Goal: Transaction & Acquisition: Purchase product/service

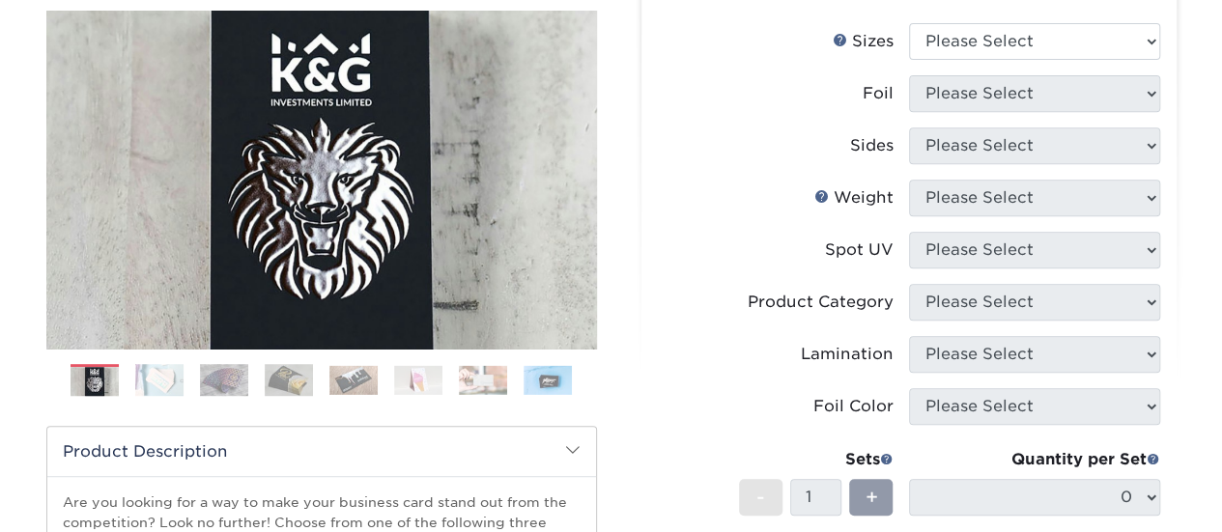
scroll to position [193, 0]
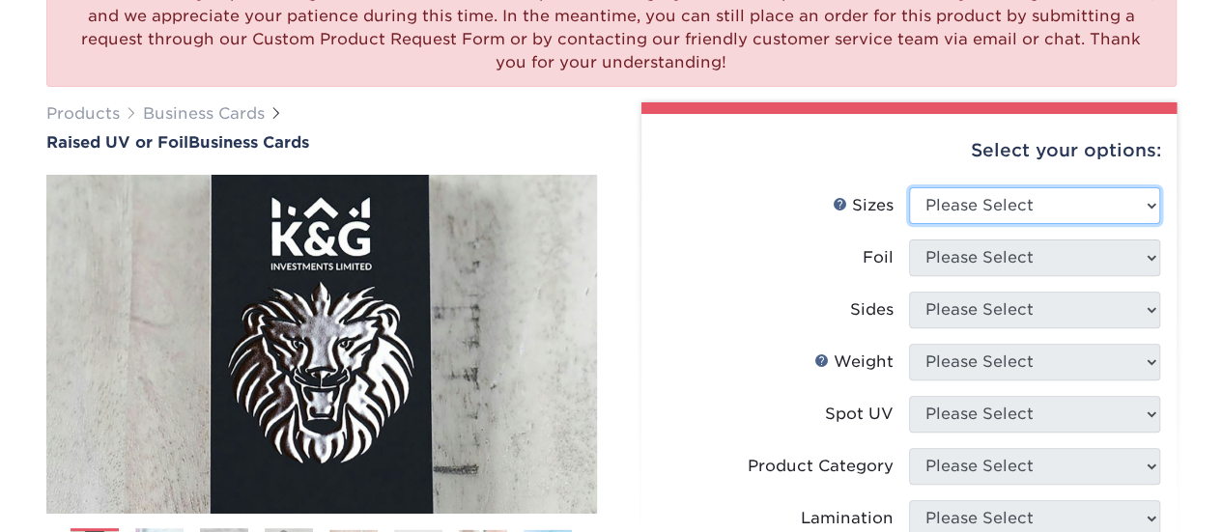
click at [1134, 210] on select "Please Select 2" x 3.5" - Standard" at bounding box center [1034, 205] width 251 height 37
select select "2.00x3.50"
click at [909, 187] on select "Please Select 2" x 3.5" - Standard" at bounding box center [1034, 205] width 251 height 37
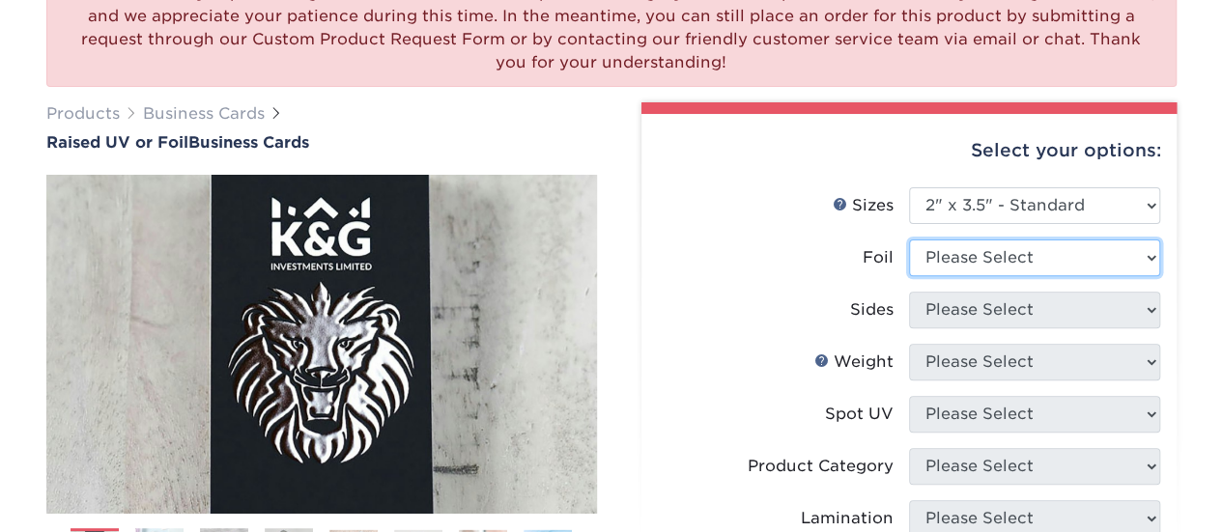
click at [1015, 264] on select "Please Select No Yes" at bounding box center [1034, 257] width 251 height 37
select select "1"
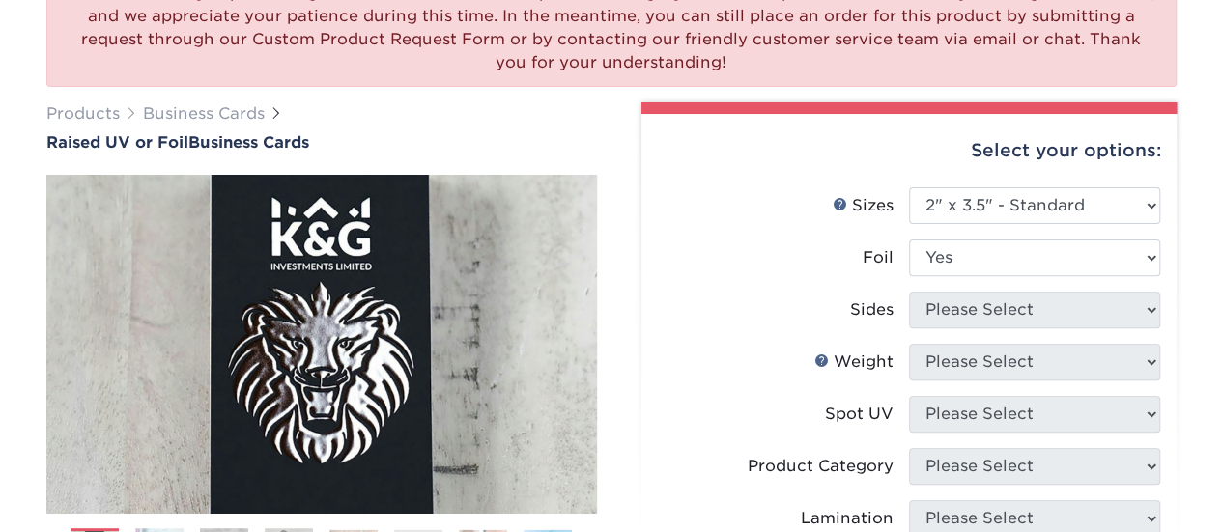
click at [909, 239] on select "Please Select No Yes" at bounding box center [1034, 257] width 251 height 37
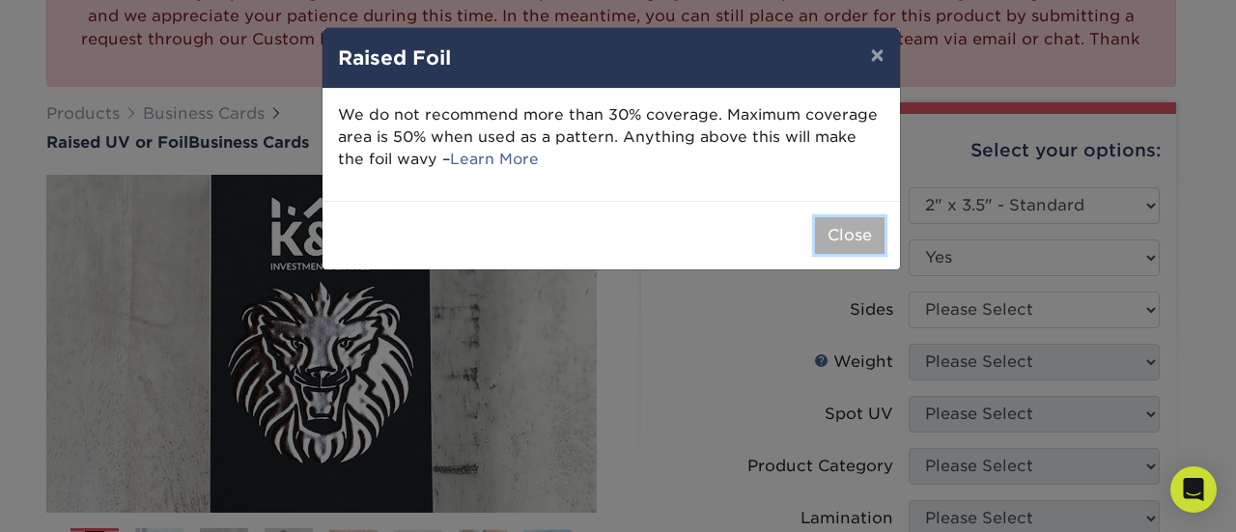
click at [848, 235] on button "Close" at bounding box center [850, 235] width 70 height 37
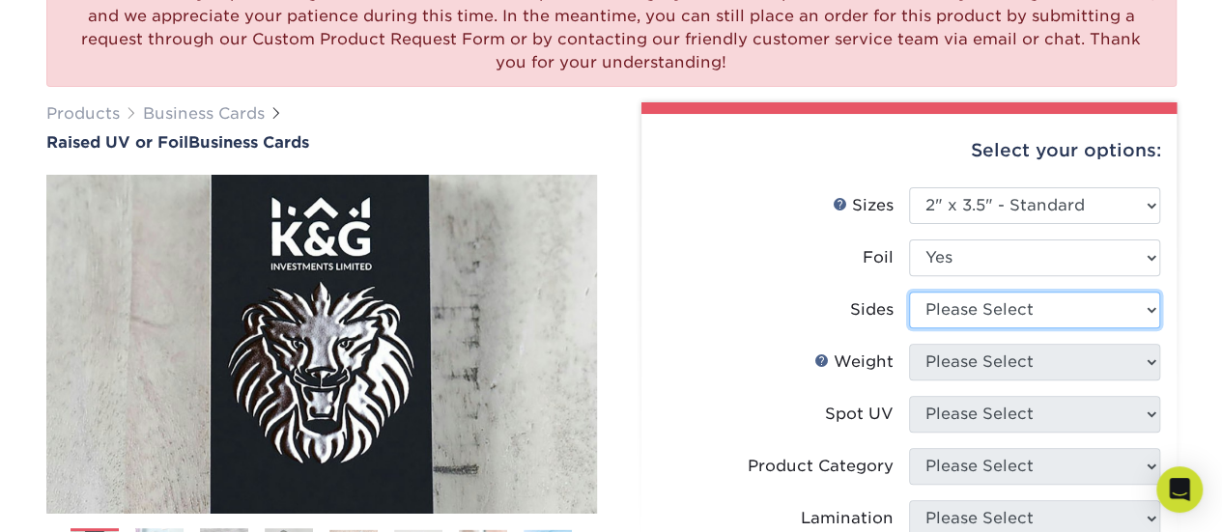
click at [1054, 301] on select "Please Select Print Both Sides - Foil Both Sides Print Both Sides - Foil Front …" at bounding box center [1034, 310] width 251 height 37
select select "34527644-b4fd-4ffb-9092-1318eefcd9d9"
click at [909, 292] on select "Please Select Print Both Sides - Foil Both Sides Print Both Sides - Foil Front …" at bounding box center [1034, 310] width 251 height 37
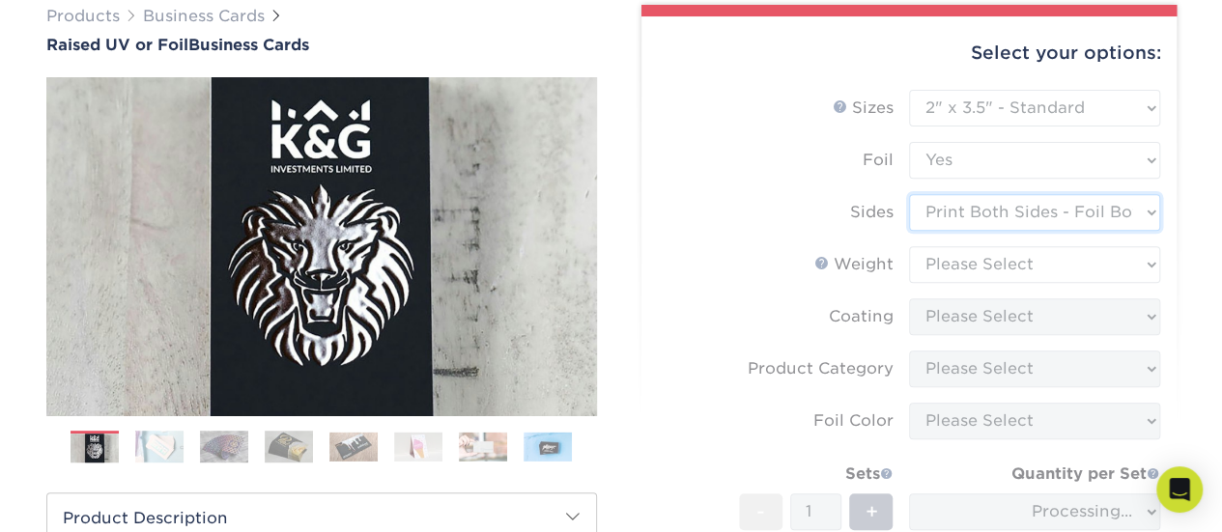
scroll to position [386, 0]
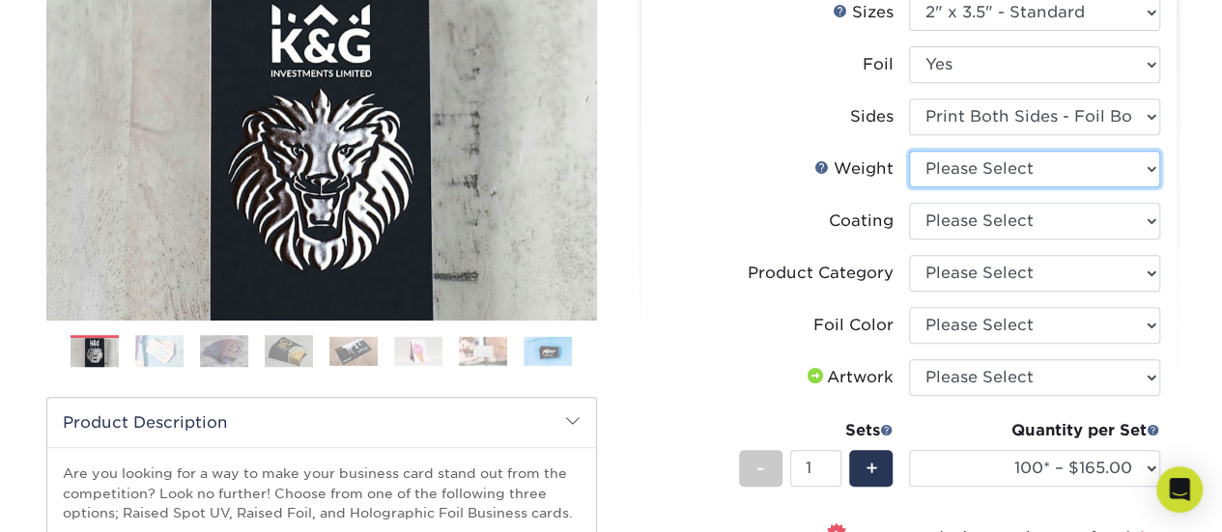
click at [1006, 161] on select "Please Select 16PT" at bounding box center [1034, 169] width 251 height 37
select select "16PT"
click at [909, 151] on select "Please Select 16PT" at bounding box center [1034, 169] width 251 height 37
click at [1120, 175] on select "Please Select 16PT" at bounding box center [1034, 169] width 251 height 37
click at [749, 200] on li "Weight Help Weight Please Select 16PT" at bounding box center [909, 177] width 502 height 52
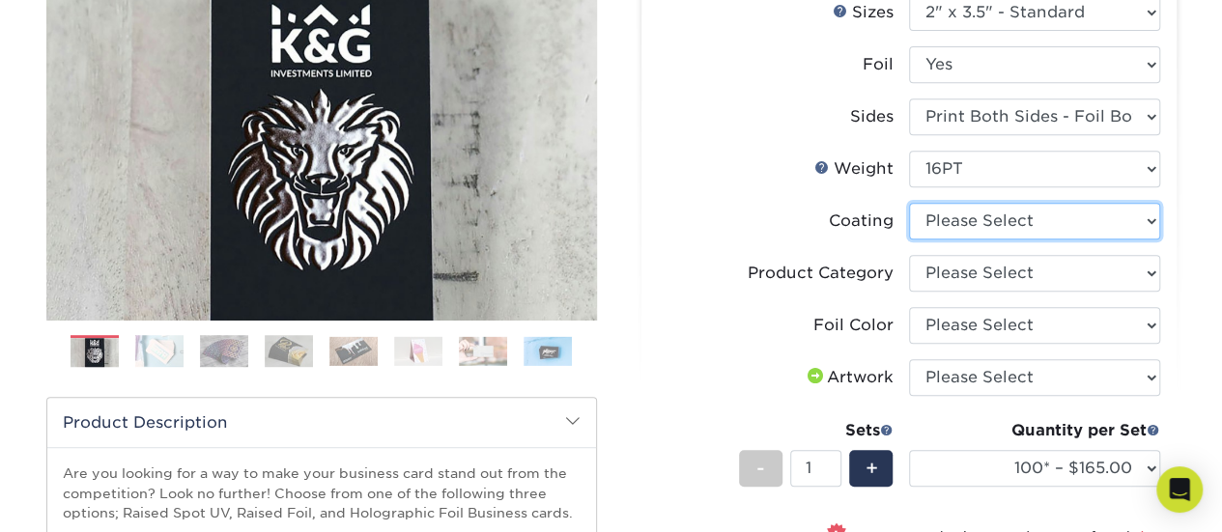
click at [956, 223] on select at bounding box center [1034, 221] width 251 height 37
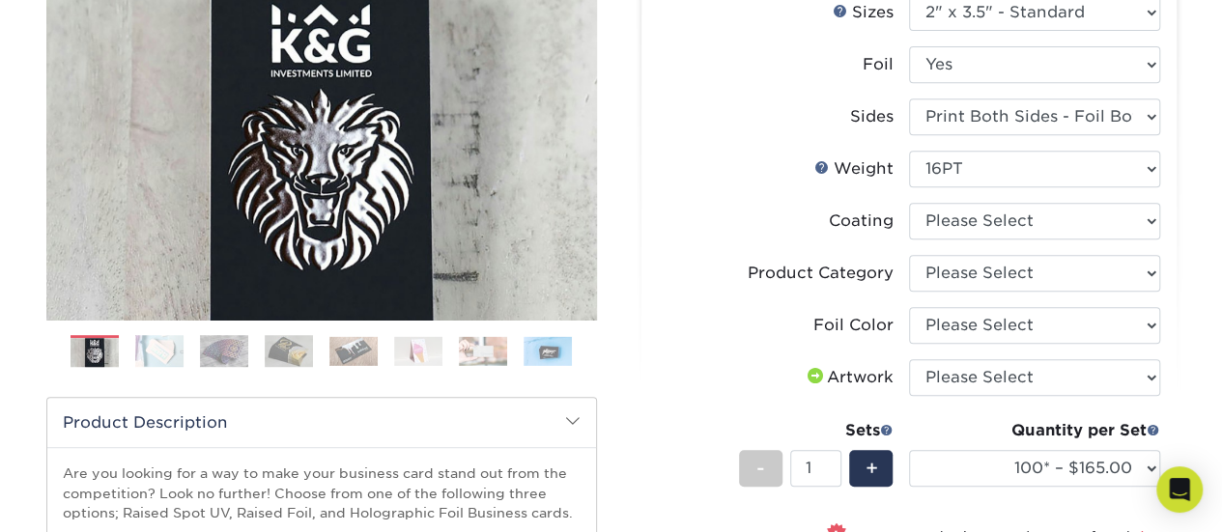
click at [707, 250] on li "Coating" at bounding box center [909, 229] width 502 height 52
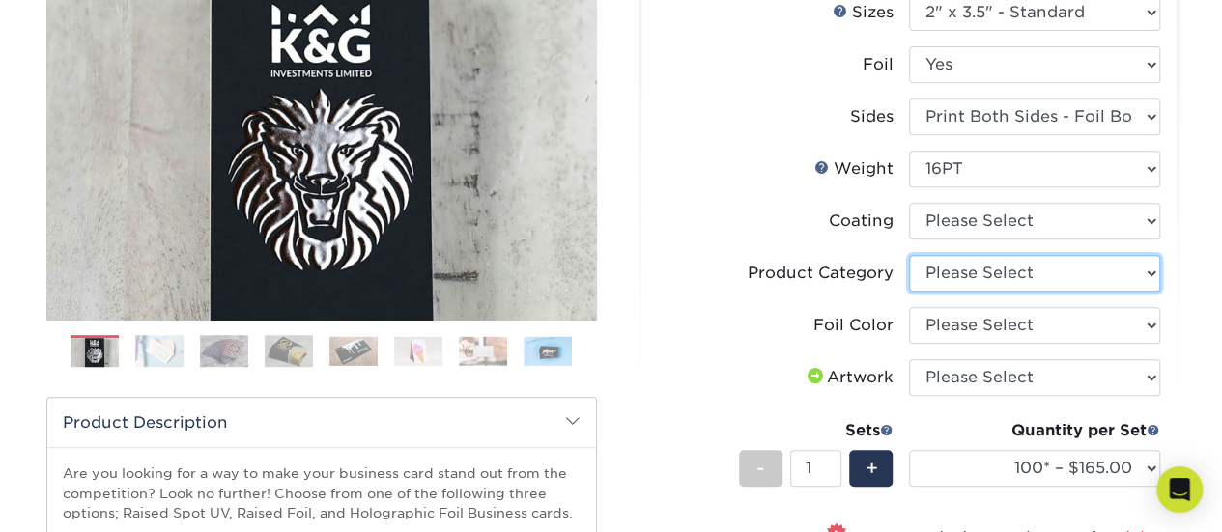
click at [953, 277] on select "Please Select Business Cards" at bounding box center [1034, 273] width 251 height 37
select select "3b5148f1-0588-4f88-a218-97bcfdce65c1"
click at [909, 255] on select "Please Select Business Cards" at bounding box center [1034, 273] width 251 height 37
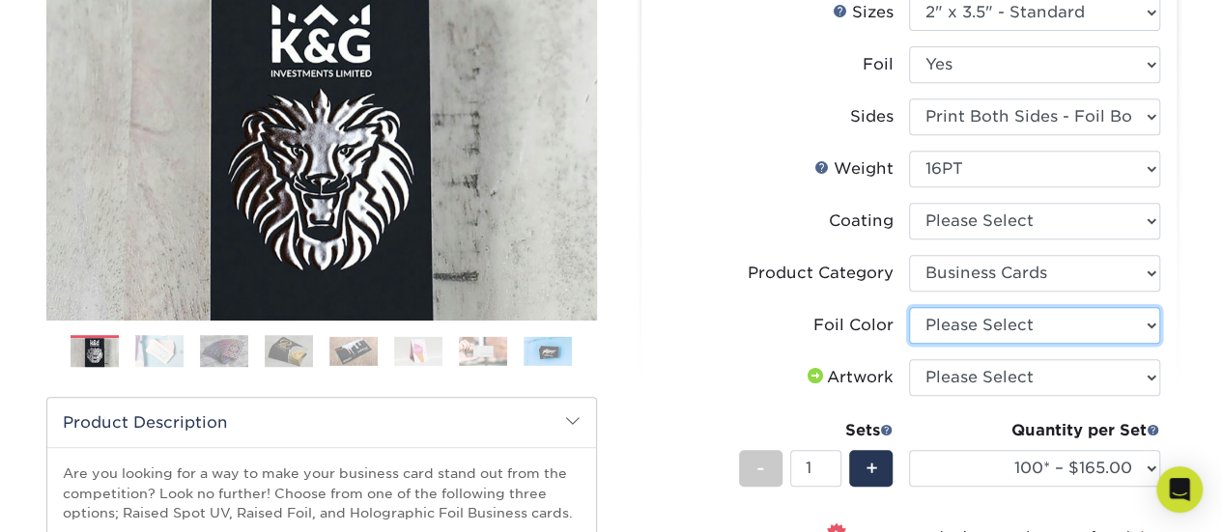
click at [935, 333] on select "Please Select Silver Foil Gold Foil Holographic Foil" at bounding box center [1034, 325] width 251 height 37
select select "a834dd52-fe06-4ed6-9a86-5bd3c2d02515"
click at [909, 307] on select "Please Select Silver Foil Gold Foil Holographic Foil" at bounding box center [1034, 325] width 251 height 37
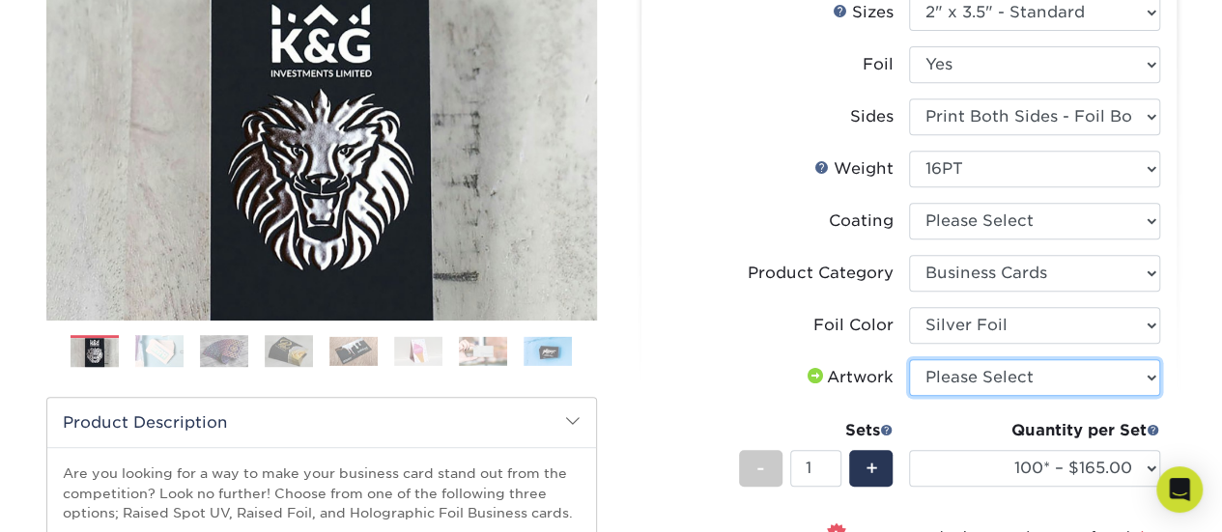
click at [948, 379] on select "Please Select I will upload files I need a design - $100" at bounding box center [1034, 377] width 251 height 37
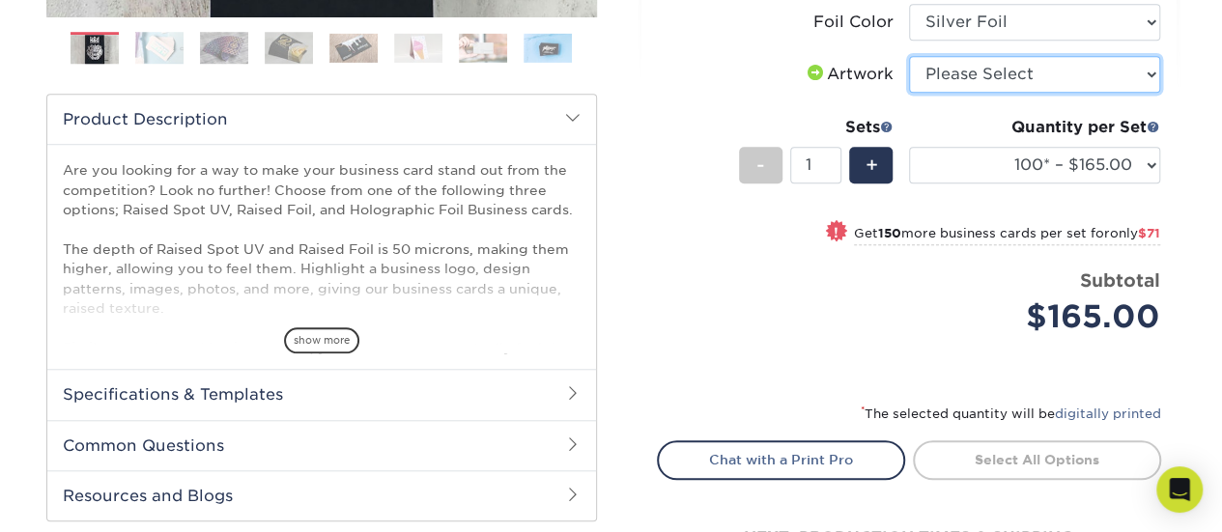
scroll to position [579, 0]
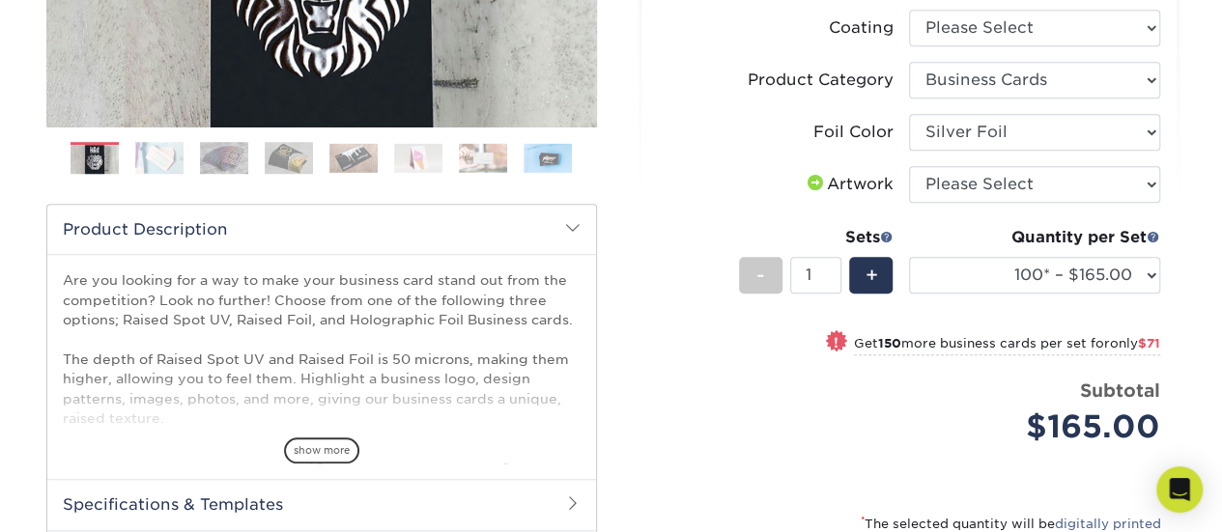
click at [775, 462] on li "Price per set $165.00 Subtotal $165.00 This product does not qualify for a disc…" at bounding box center [908, 426] width 473 height 97
click at [1139, 279] on select "100* – $165.00 250* – $236.00 500* – $319.00" at bounding box center [1034, 275] width 251 height 37
select select "500* – $319.00"
click at [909, 257] on select "100* – $165.00 250* – $236.00 500* – $319.00" at bounding box center [1034, 275] width 251 height 37
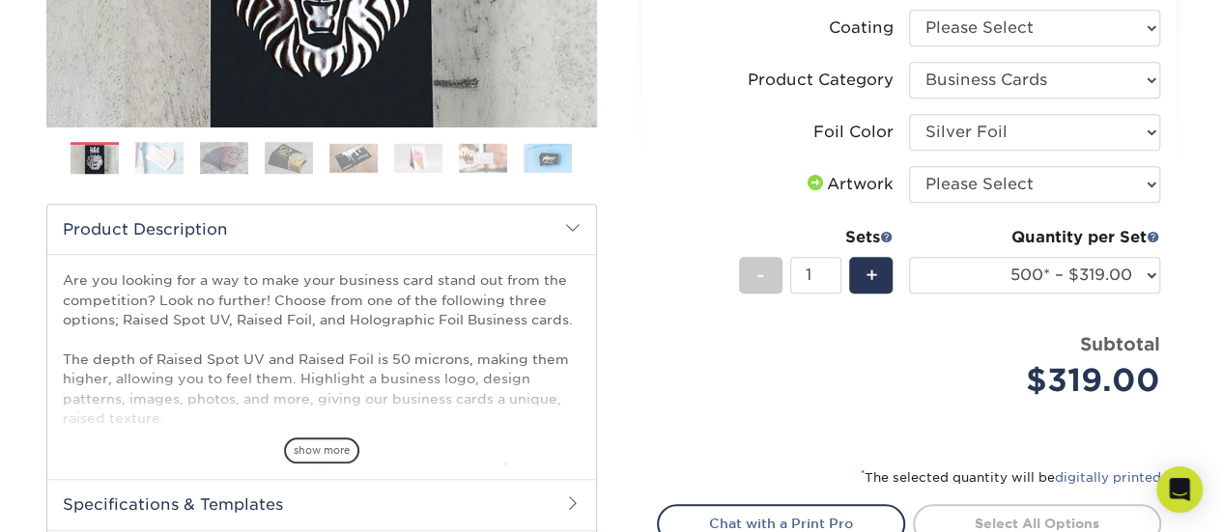
click at [844, 380] on div "Price per set $319.00" at bounding box center [783, 367] width 251 height 73
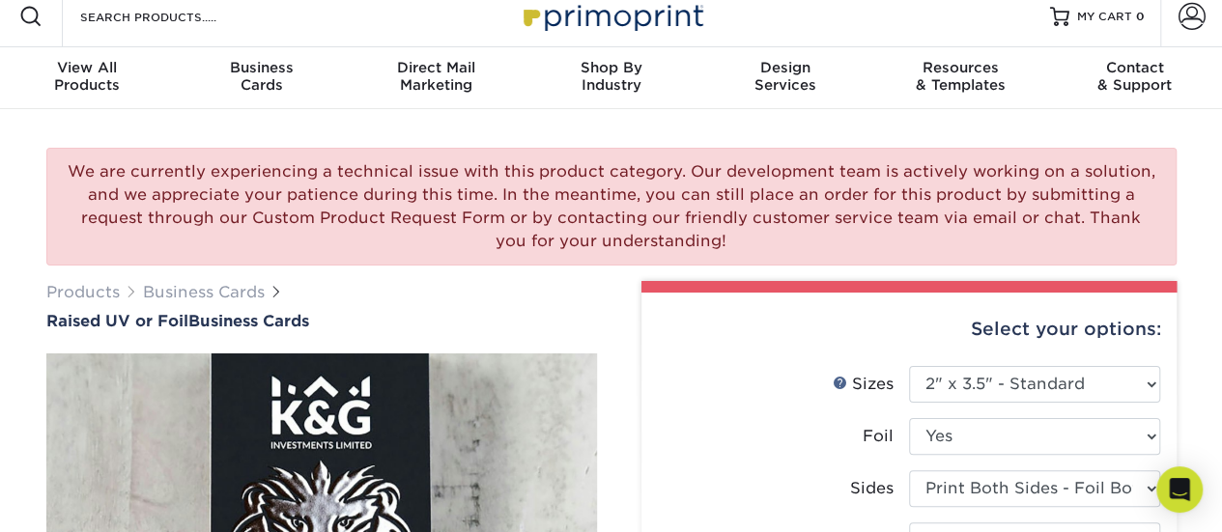
scroll to position [0, 0]
